Goal: Task Accomplishment & Management: Manage account settings

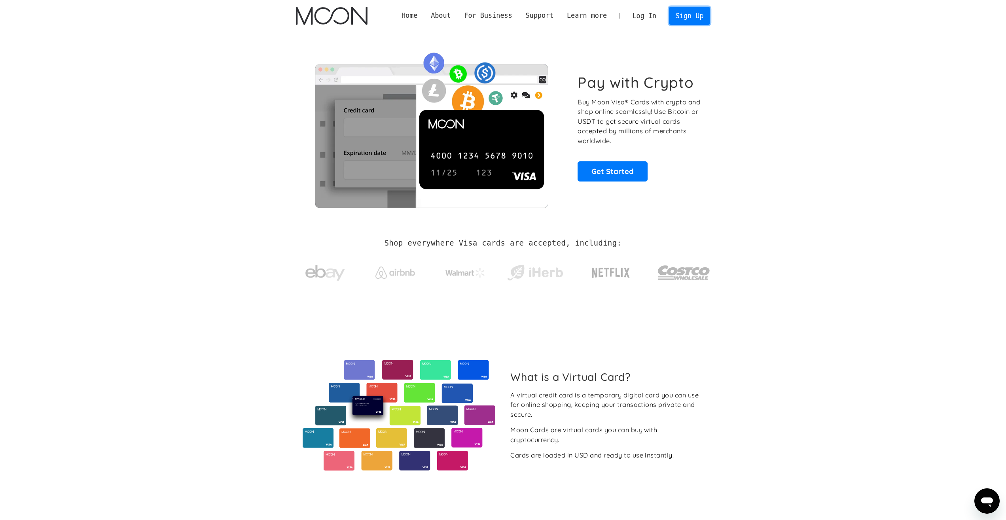
click at [683, 15] on link "Sign Up" at bounding box center [689, 16] width 41 height 18
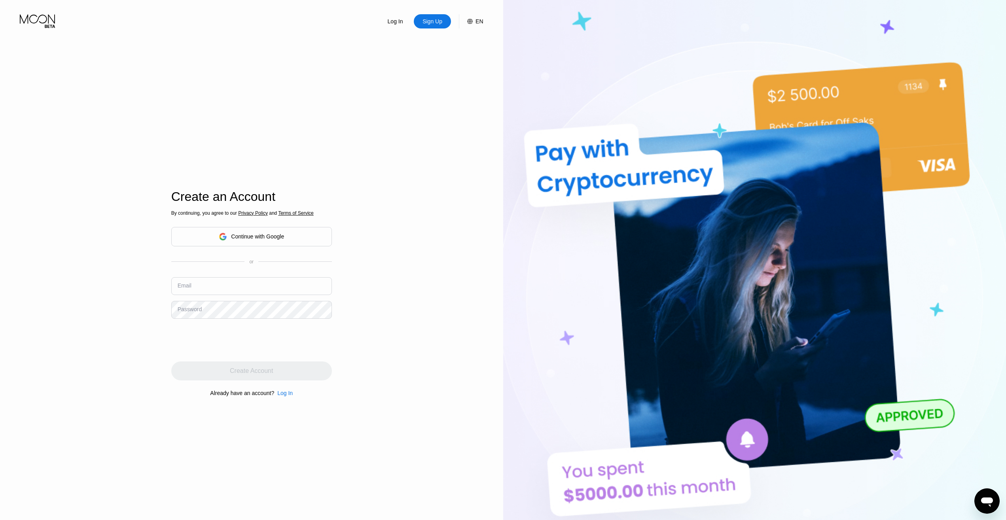
click at [280, 243] on div "Continue with Google" at bounding box center [251, 236] width 161 height 19
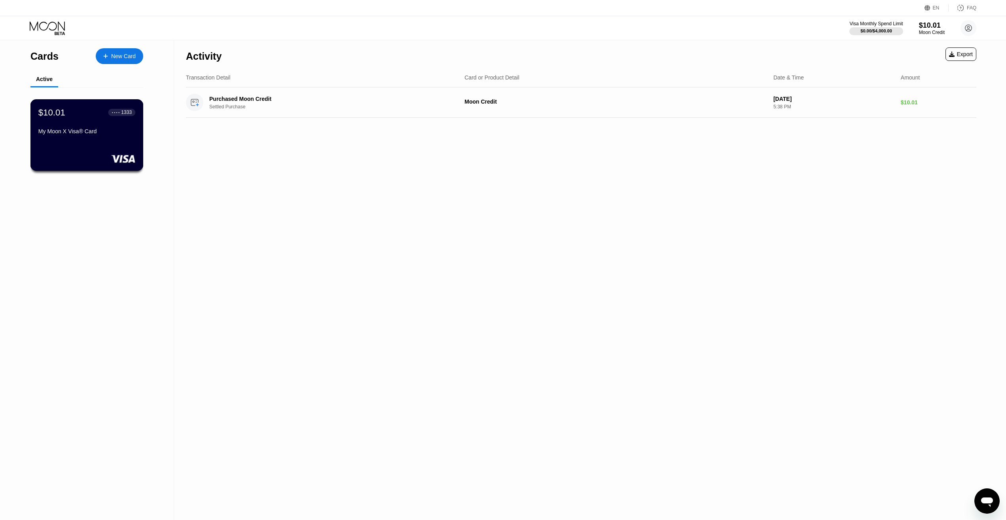
click at [110, 118] on div "● ● ● ● 1333" at bounding box center [121, 112] width 27 height 10
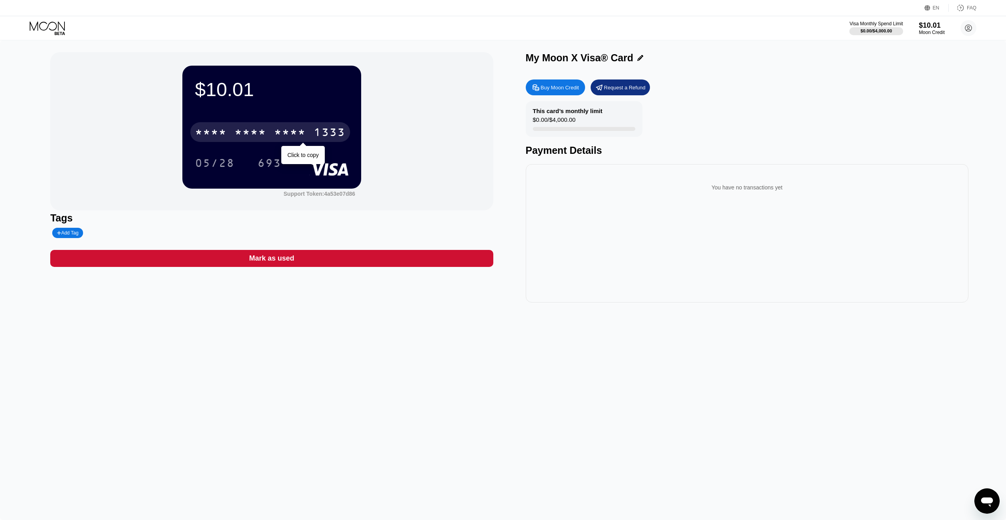
click at [274, 135] on div "* * * *" at bounding box center [290, 133] width 32 height 13
click at [267, 133] on div "[CREDIT_CARD_NUMBER]" at bounding box center [270, 132] width 160 height 20
click at [256, 127] on div "* * * * * * * * * * * * 1333" at bounding box center [270, 132] width 160 height 20
click at [285, 131] on div "2097" at bounding box center [290, 133] width 32 height 13
click at [302, 131] on div "* * * *" at bounding box center [290, 133] width 32 height 13
